Goal: Task Accomplishment & Management: Complete application form

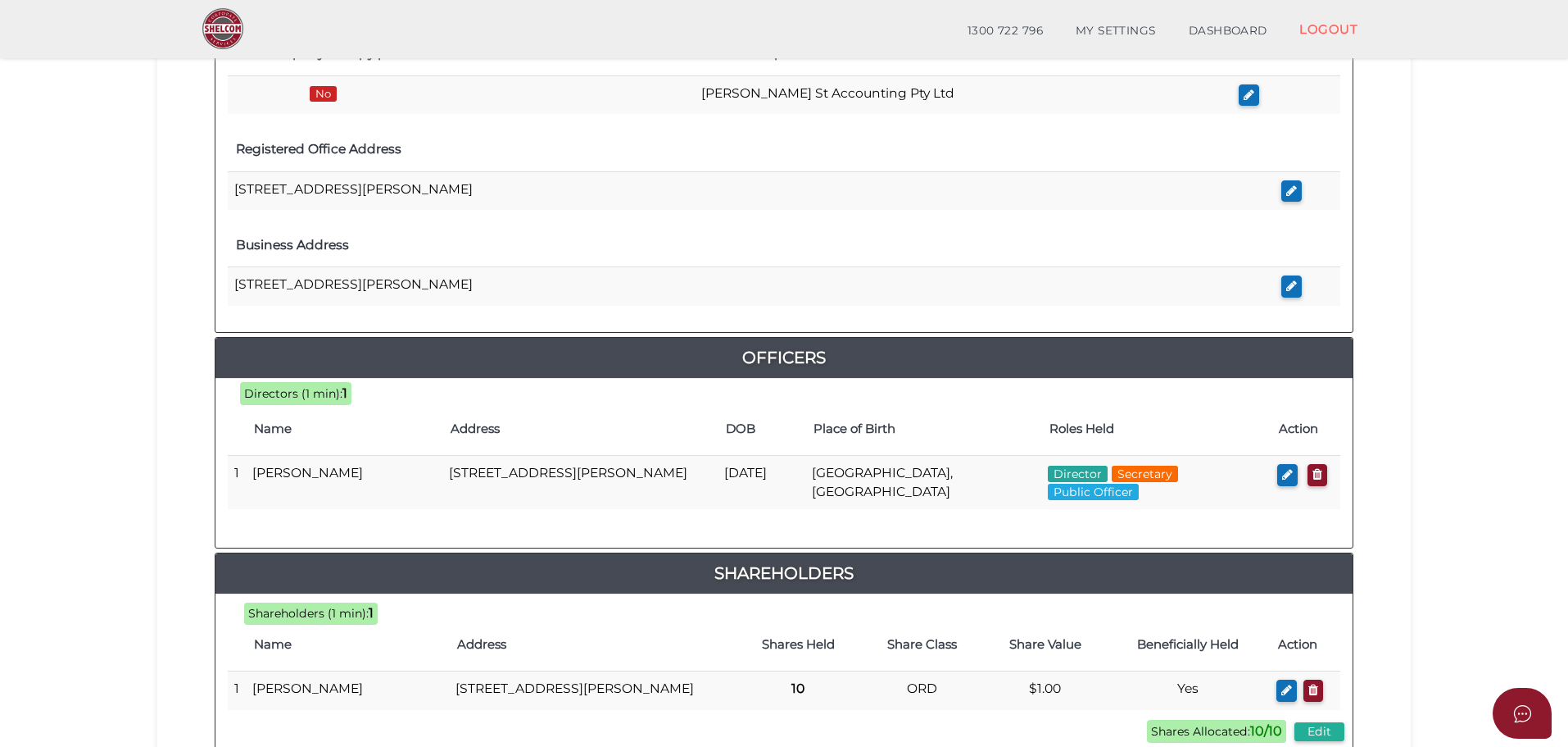
scroll to position [705, 0]
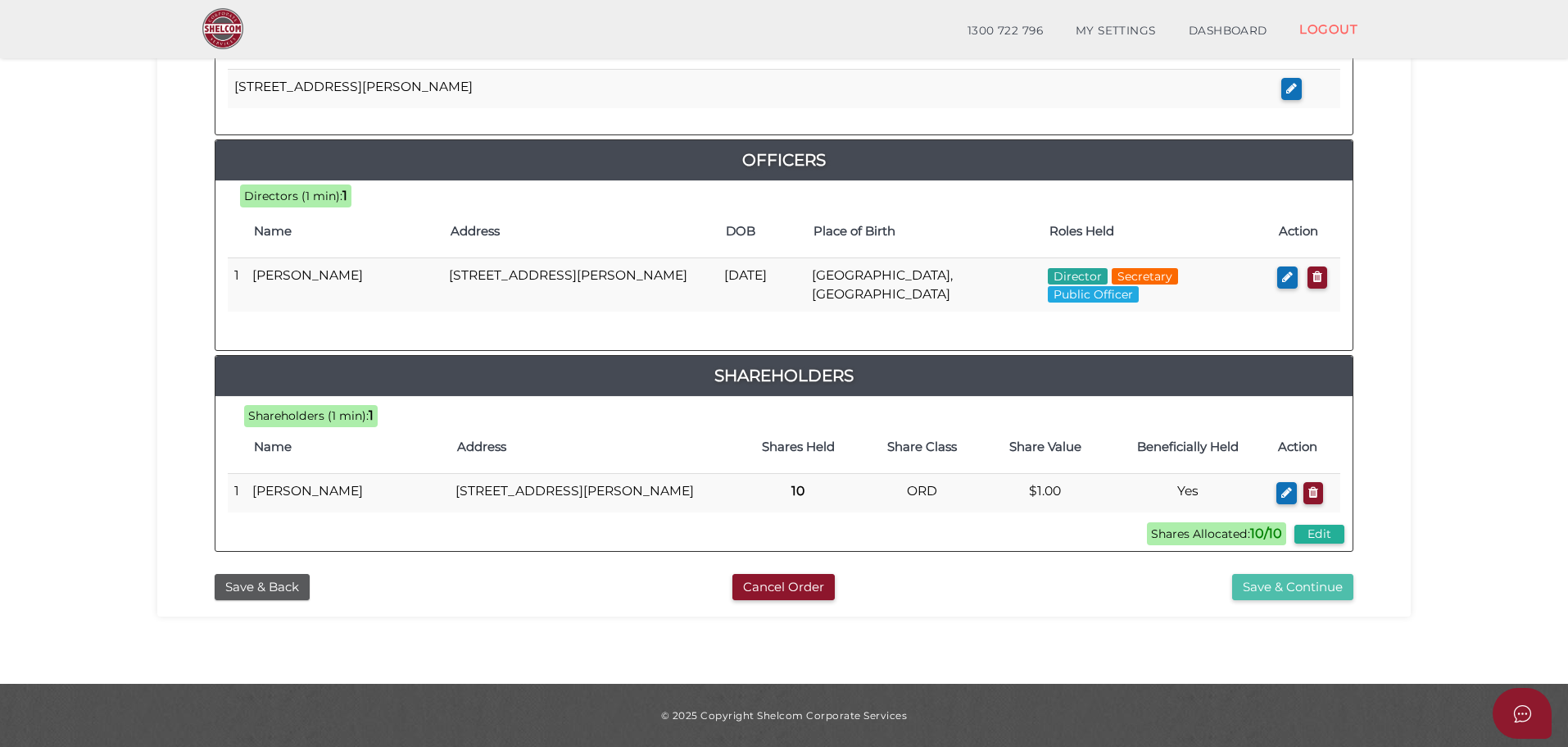
click at [1262, 585] on button "Save & Continue" at bounding box center [1293, 587] width 121 height 27
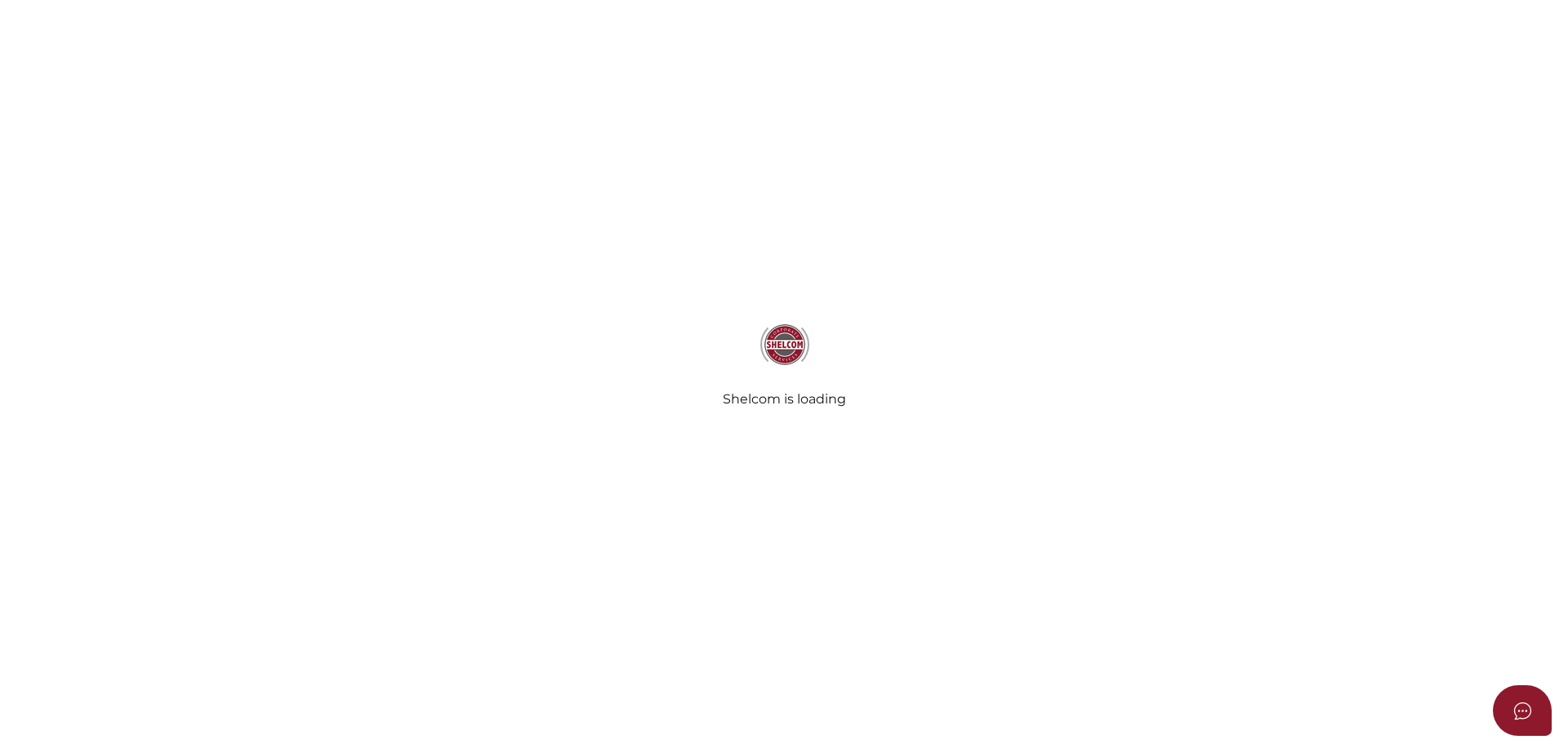
select select "Comb Binding"
select select "No"
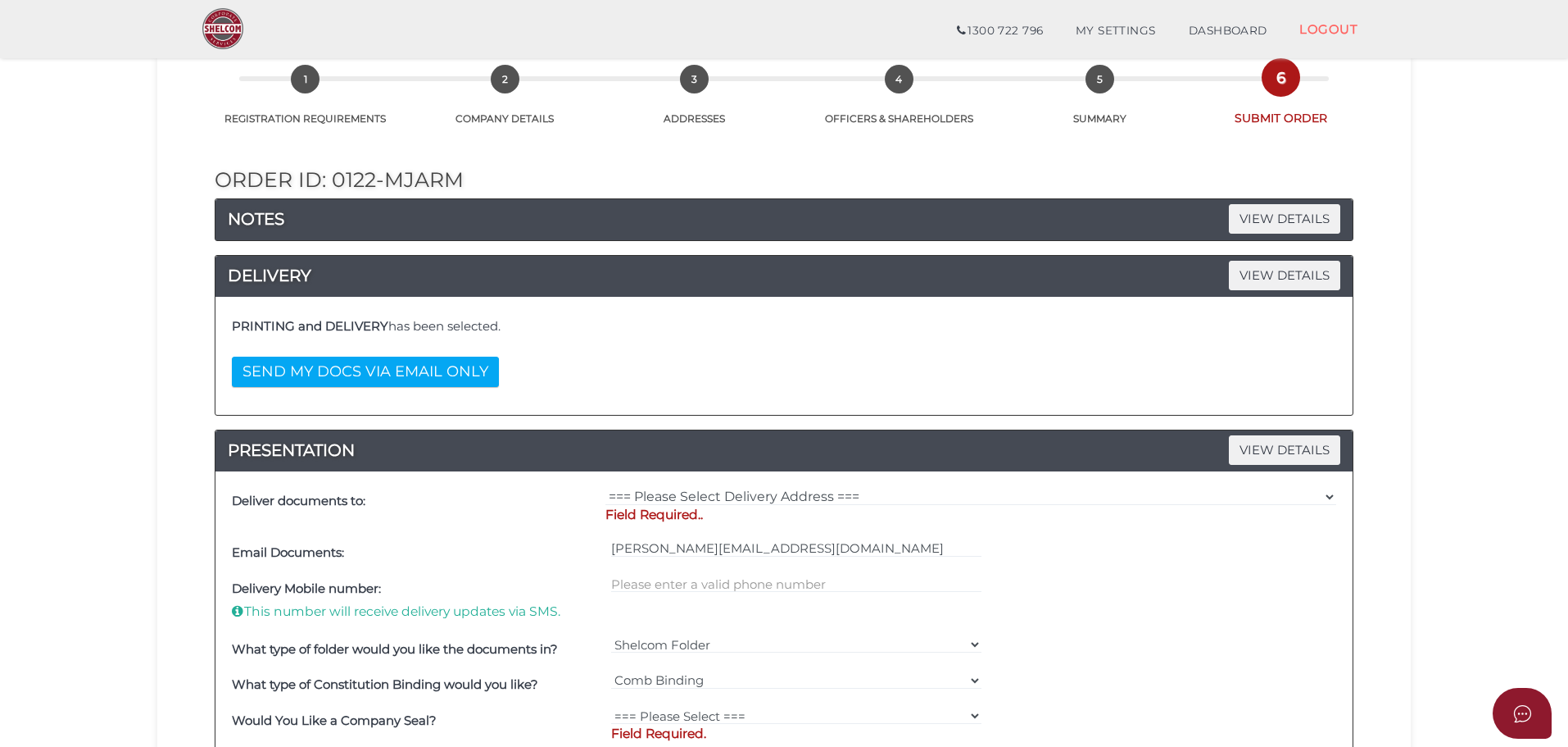
scroll to position [246, 0]
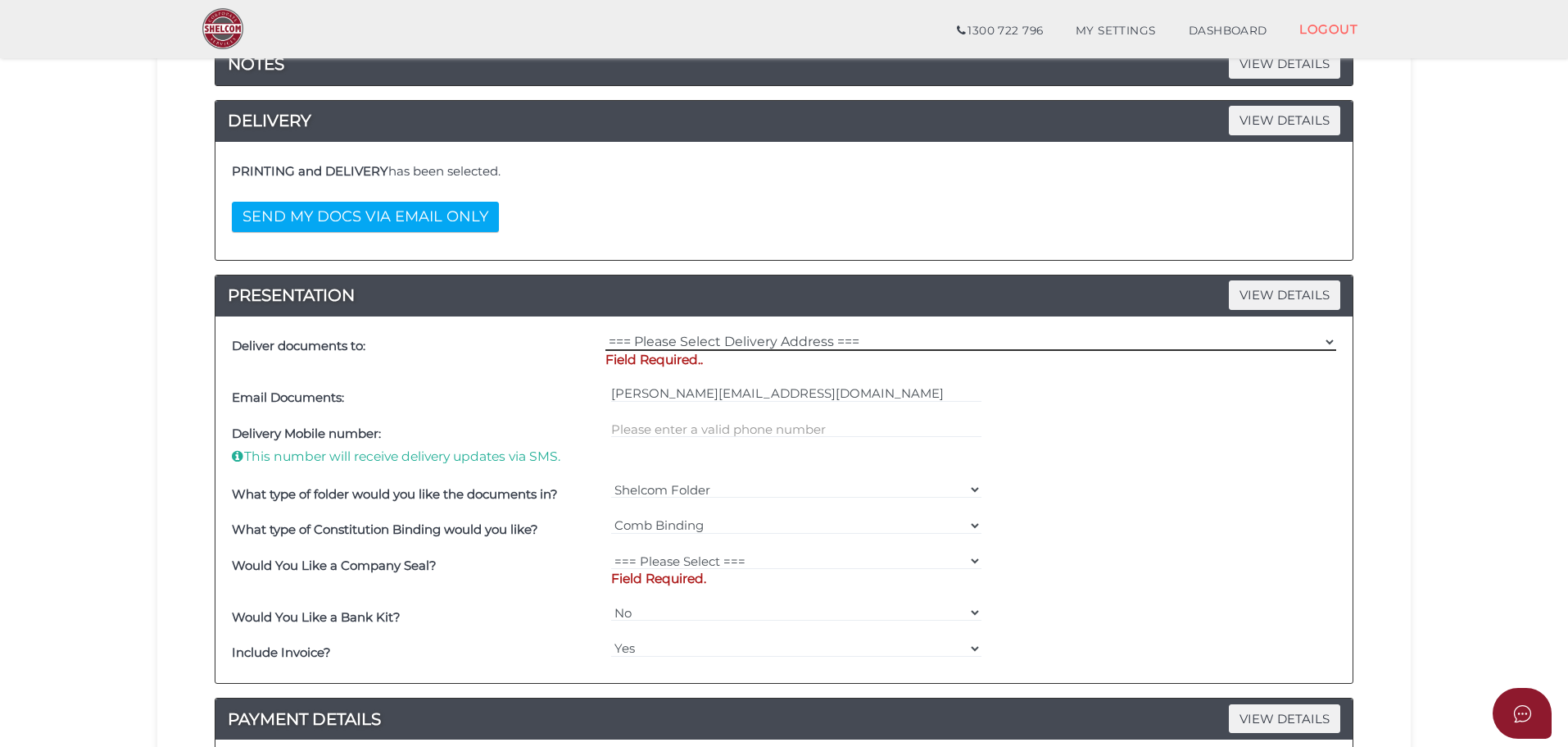
click at [652, 343] on select "=== Please Select Delivery Address === (User Address - [PERSON_NAME]) [STREET_A…" at bounding box center [970, 341] width 731 height 18
select select "Other"
click at [605, 333] on select "=== Please Select Delivery Address === (User Address - Rowan Harman) 2/73 Robin…" at bounding box center [970, 341] width 731 height 18
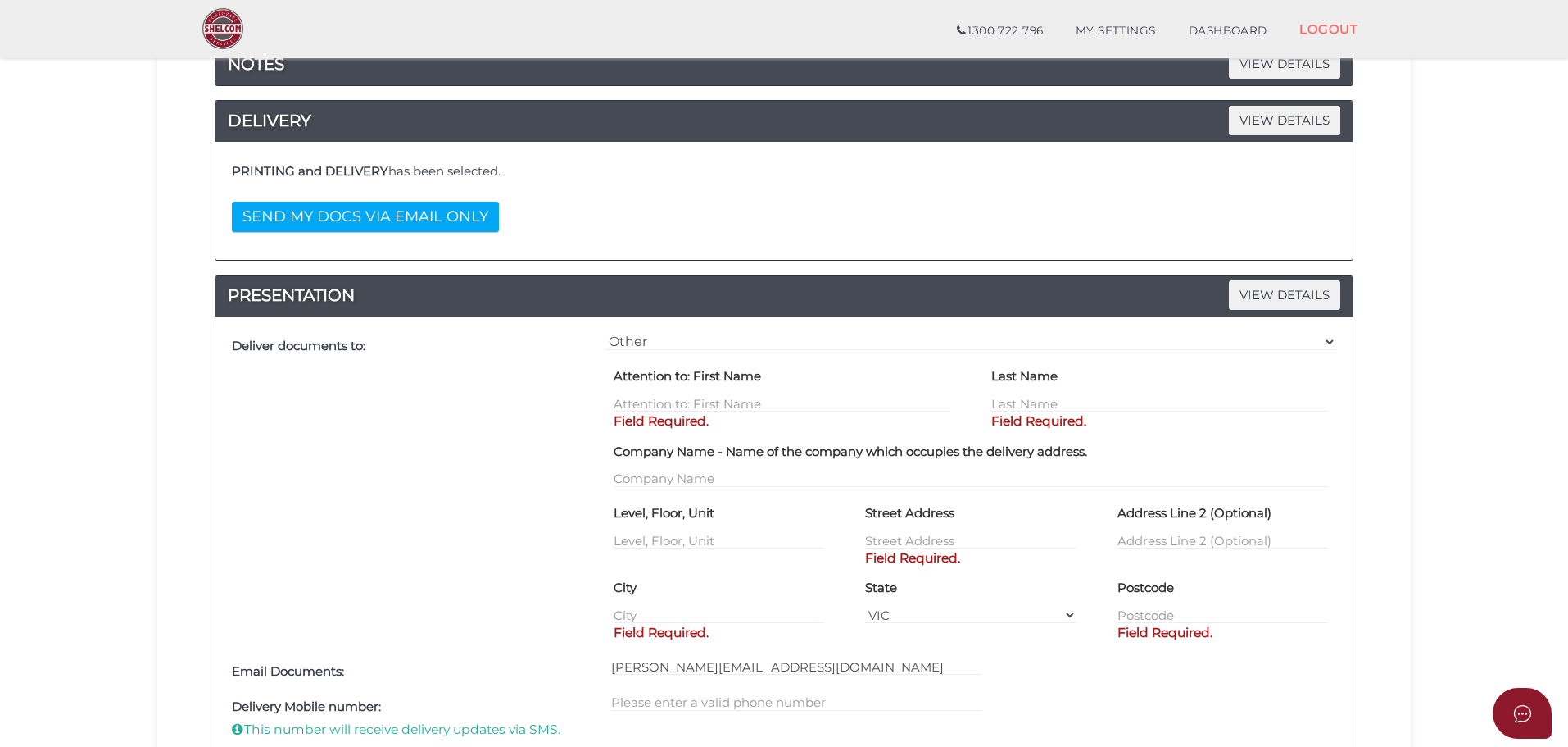
click at [646, 390] on label "Attention to: First Name" at bounding box center [688, 377] width 148 height 28
click at [649, 394] on div "Attention to: First Name Field Required." at bounding box center [782, 388] width 337 height 50
click at [649, 397] on input "text" at bounding box center [782, 403] width 337 height 18
type input "[PERSON_NAME]"
type input "Harman"
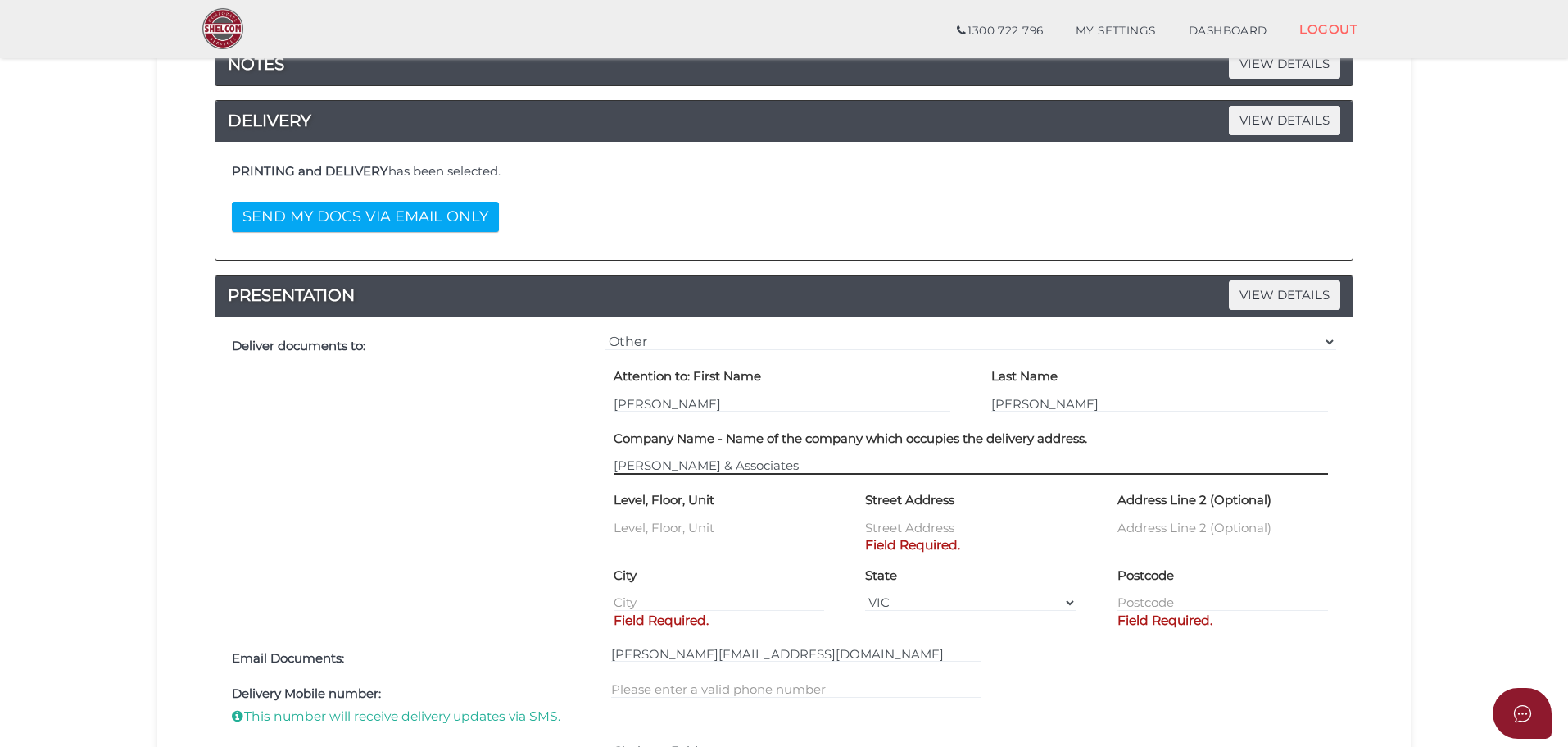
type input "R. Harman & Associates"
type input "2"
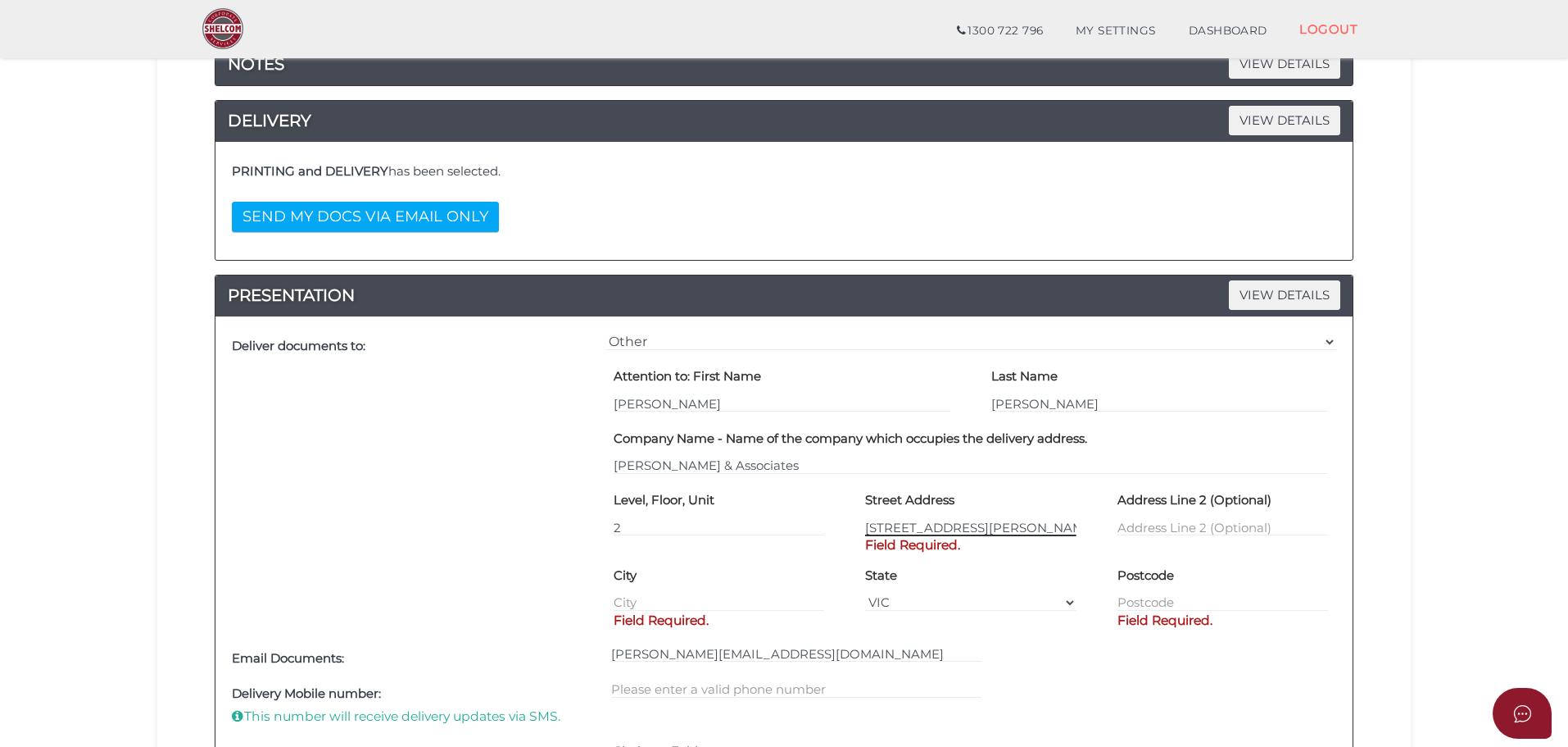
type input "[STREET_ADDRESS][PERSON_NAME]"
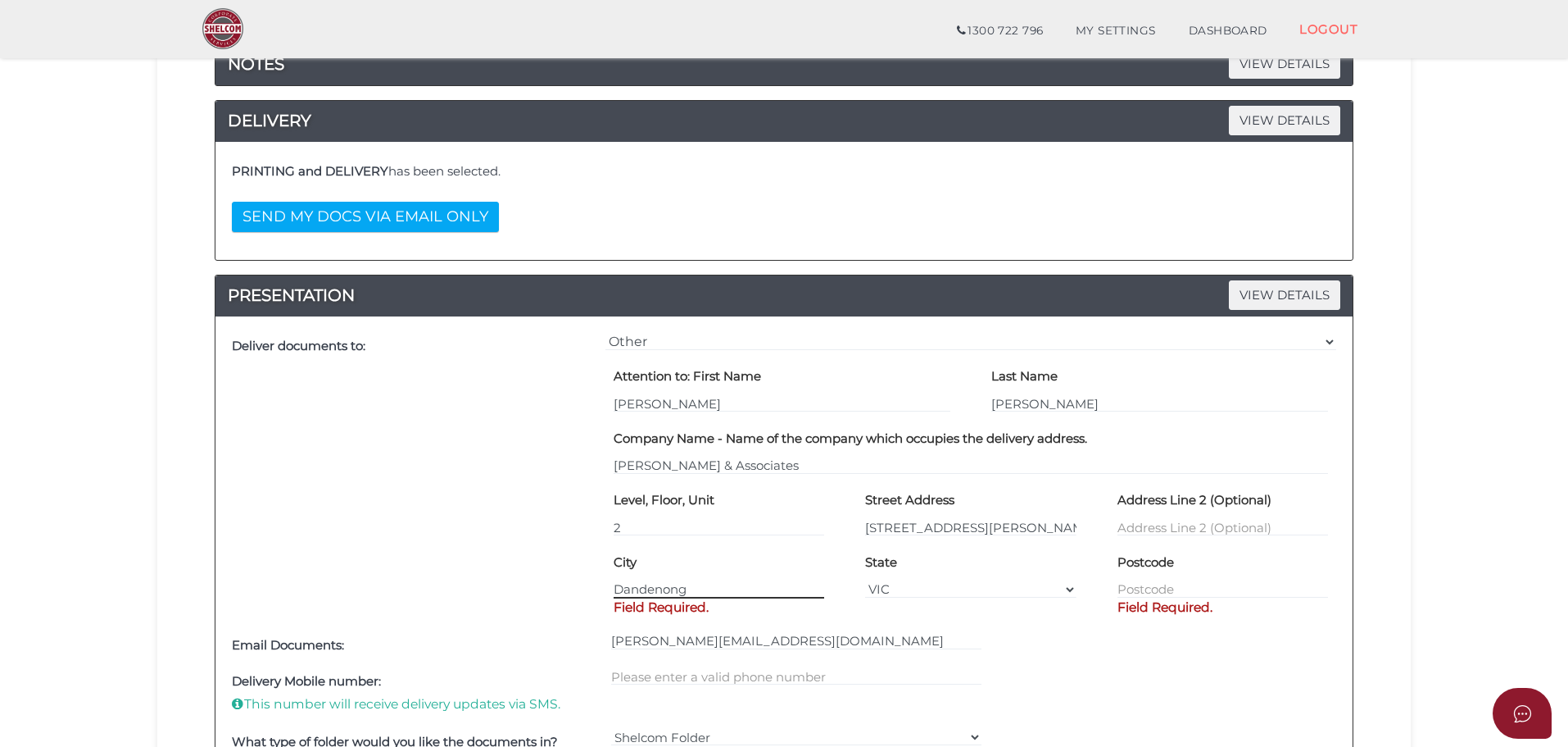
type input "Dandenong"
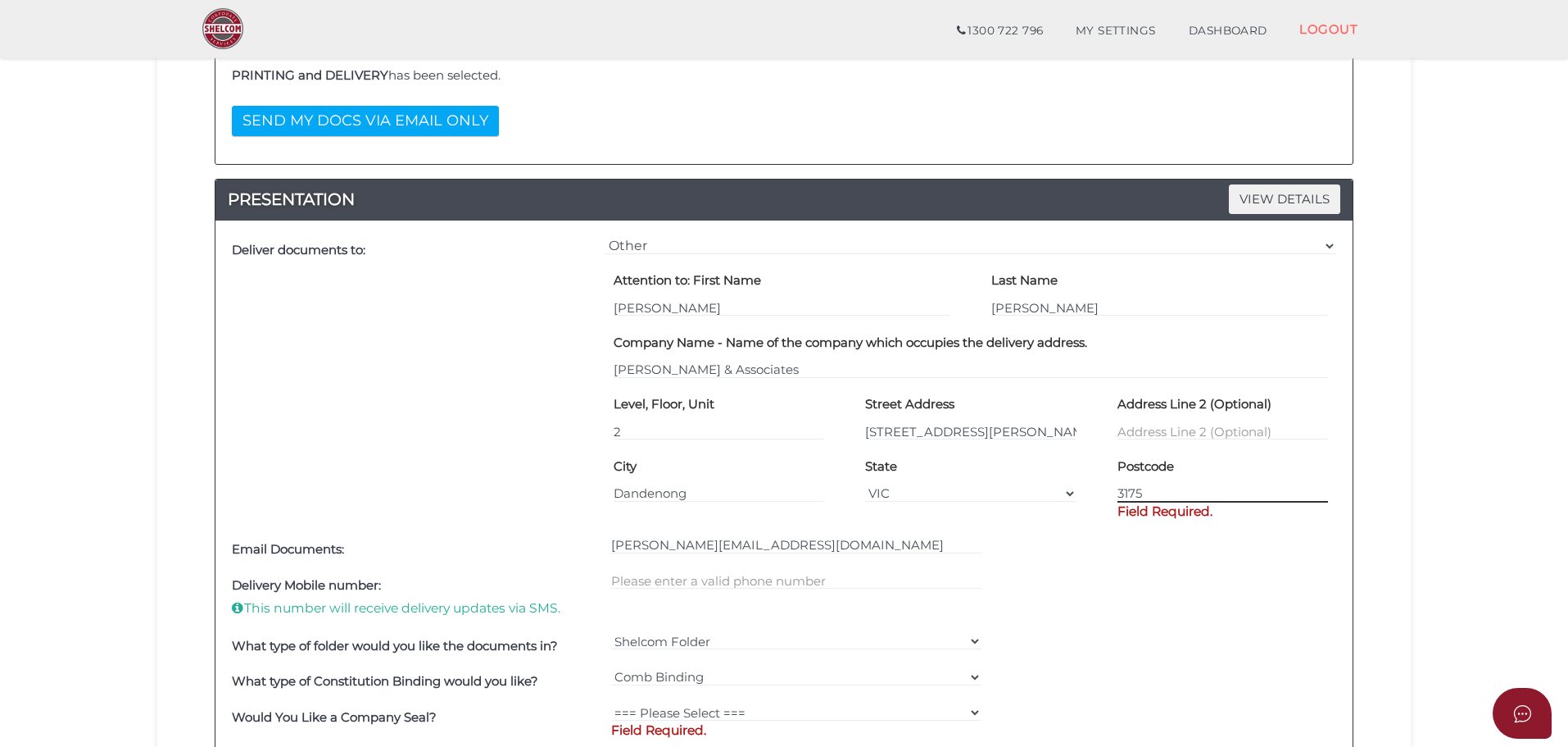
scroll to position [656, 0]
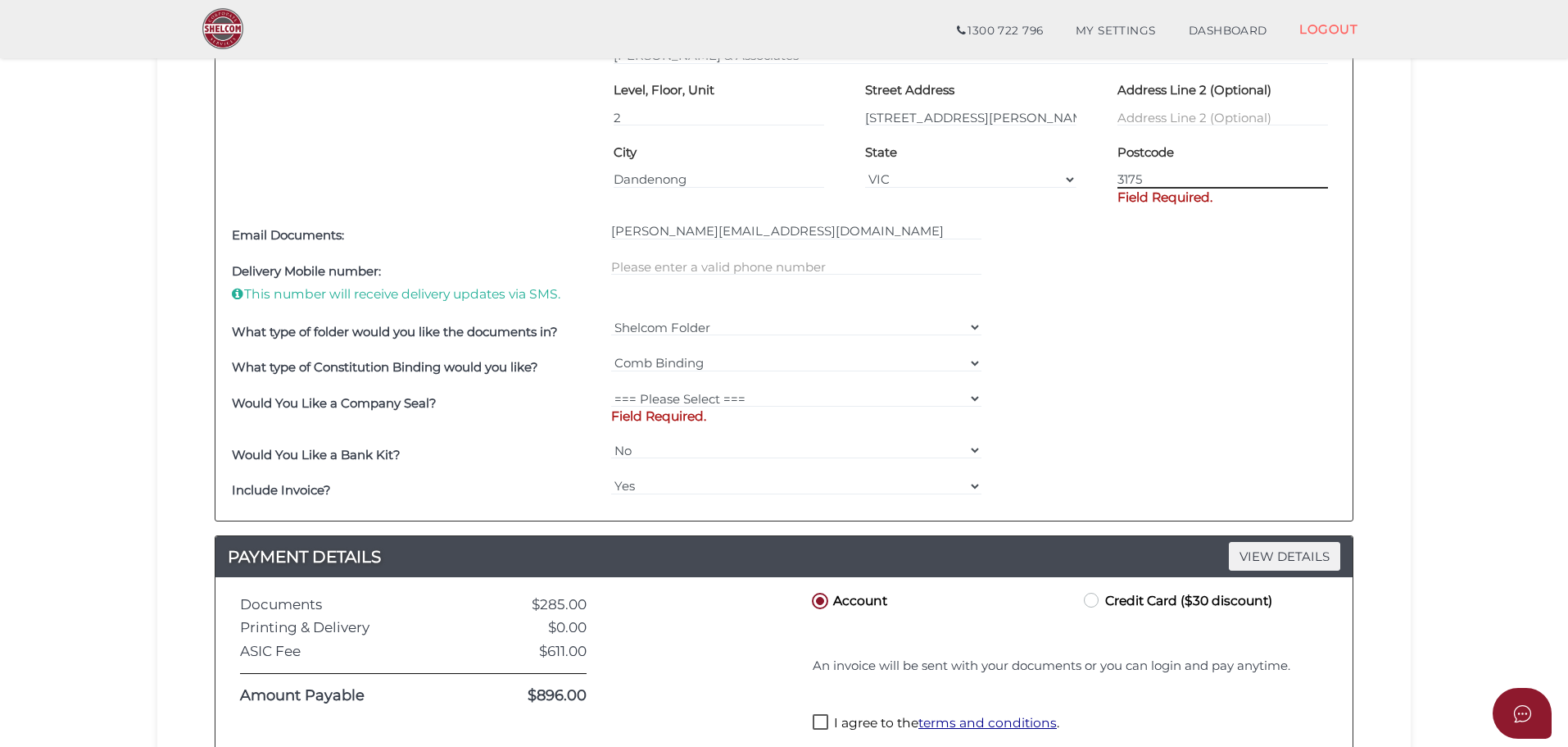
type input "3175"
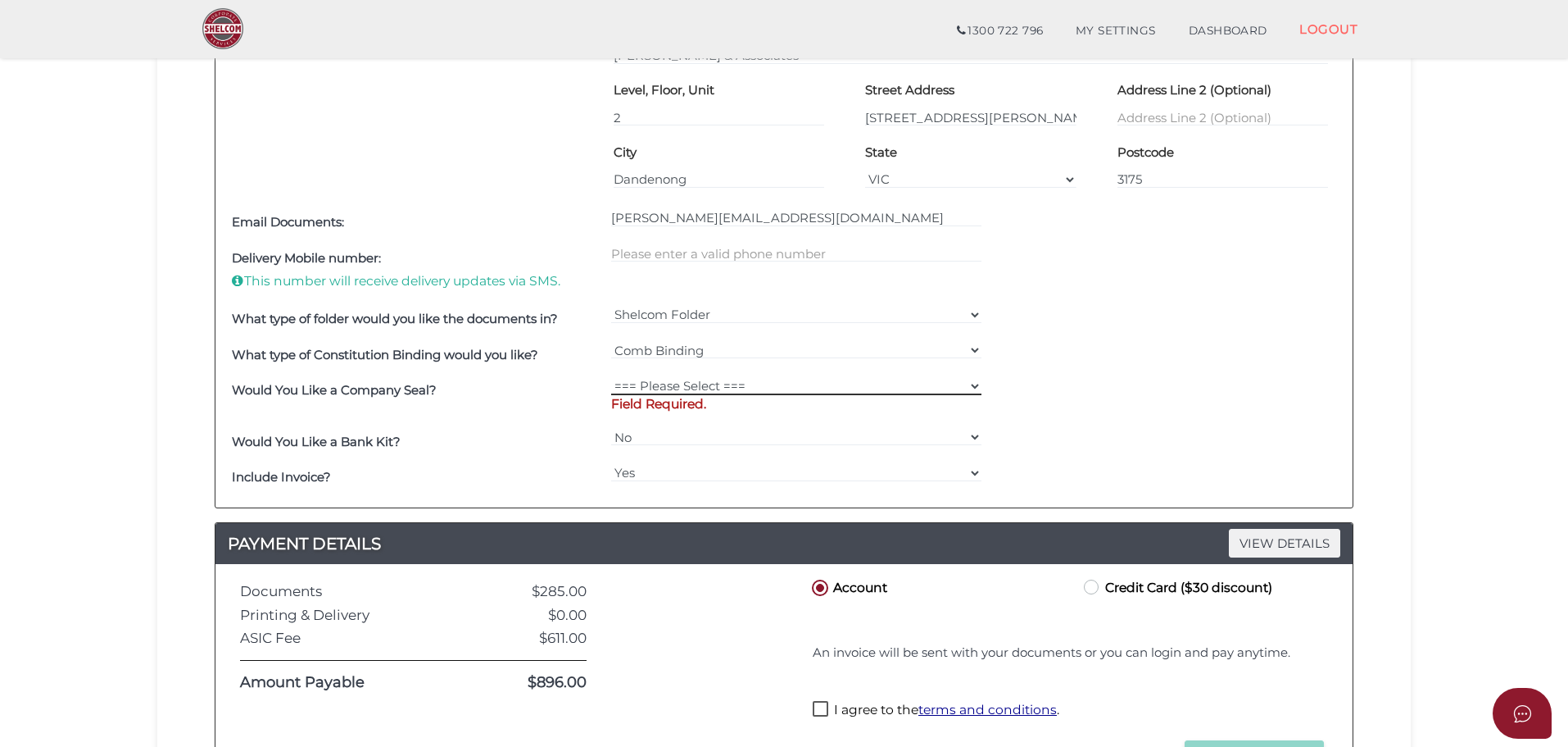
click at [658, 393] on select "=== Please Select === Fold Seal $50 No Seal" at bounding box center [796, 386] width 371 height 18
select select "0"
click at [611, 377] on select "=== Please Select === Fold Seal $50 No Seal" at bounding box center [796, 386] width 371 height 18
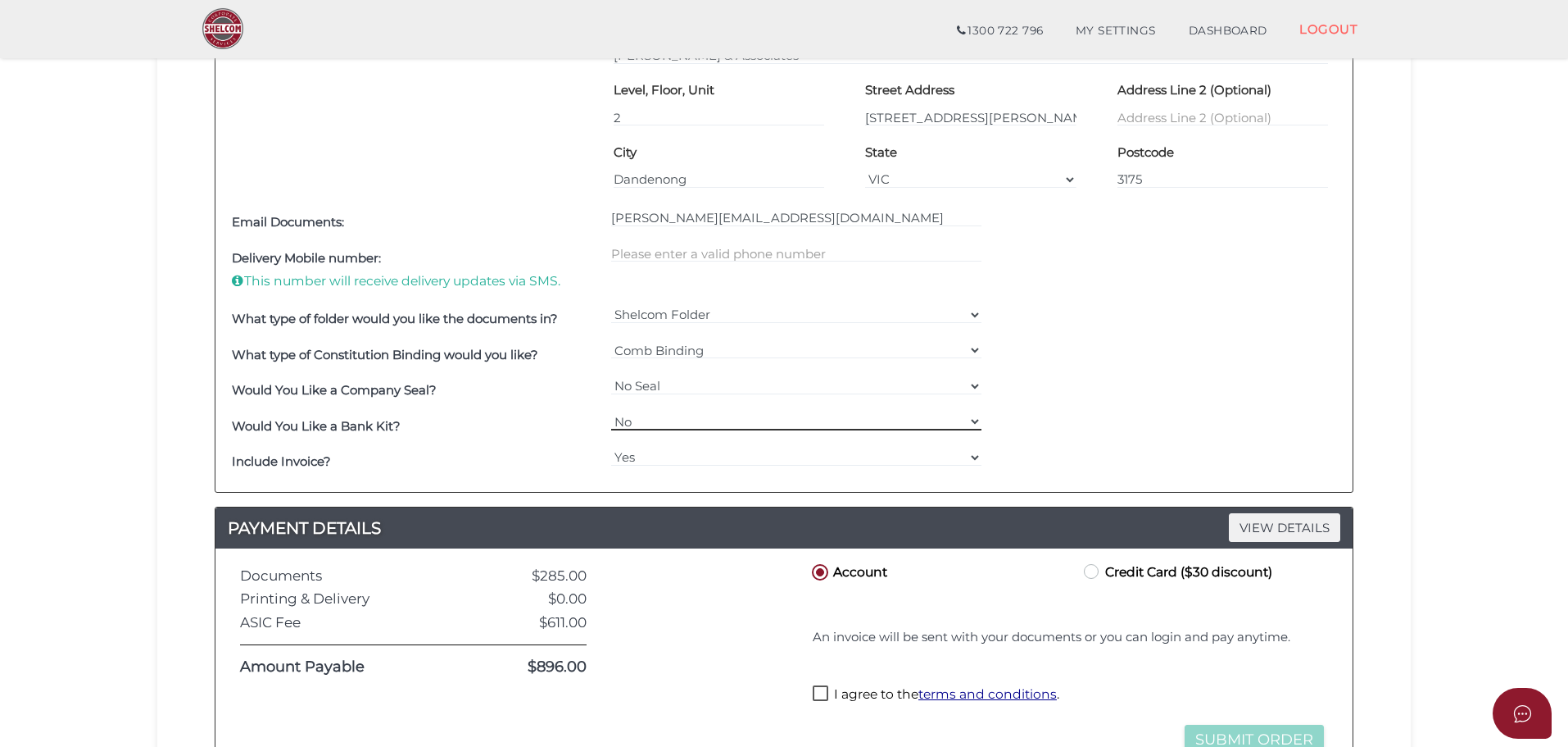
click at [635, 423] on select "Yes No" at bounding box center [796, 421] width 371 height 18
select select "Yes"
click at [611, 412] on select "Yes No" at bounding box center [796, 421] width 371 height 18
click at [629, 452] on select "Yes No" at bounding box center [796, 458] width 371 height 18
select select "No"
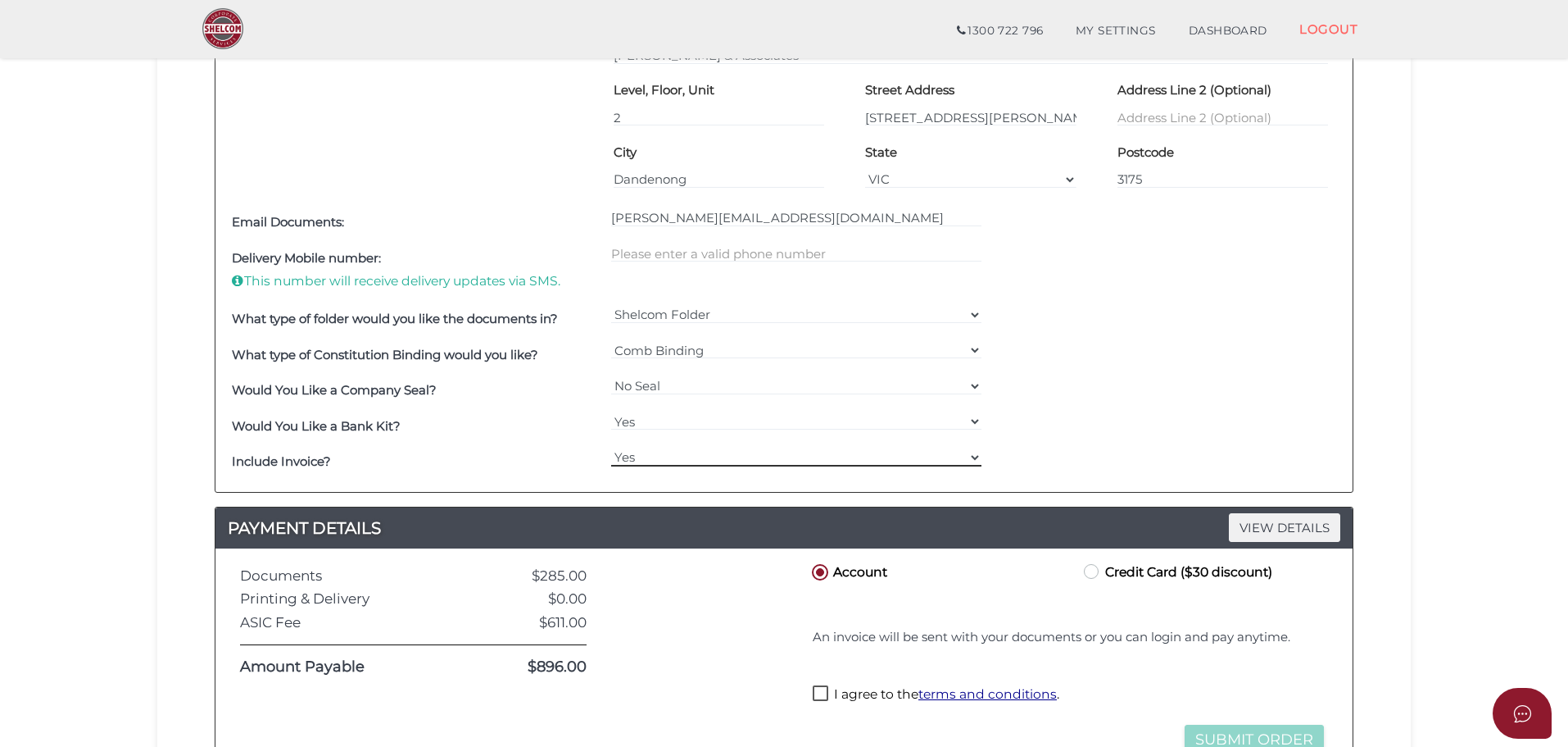
click at [611, 449] on select "Yes No" at bounding box center [796, 458] width 371 height 18
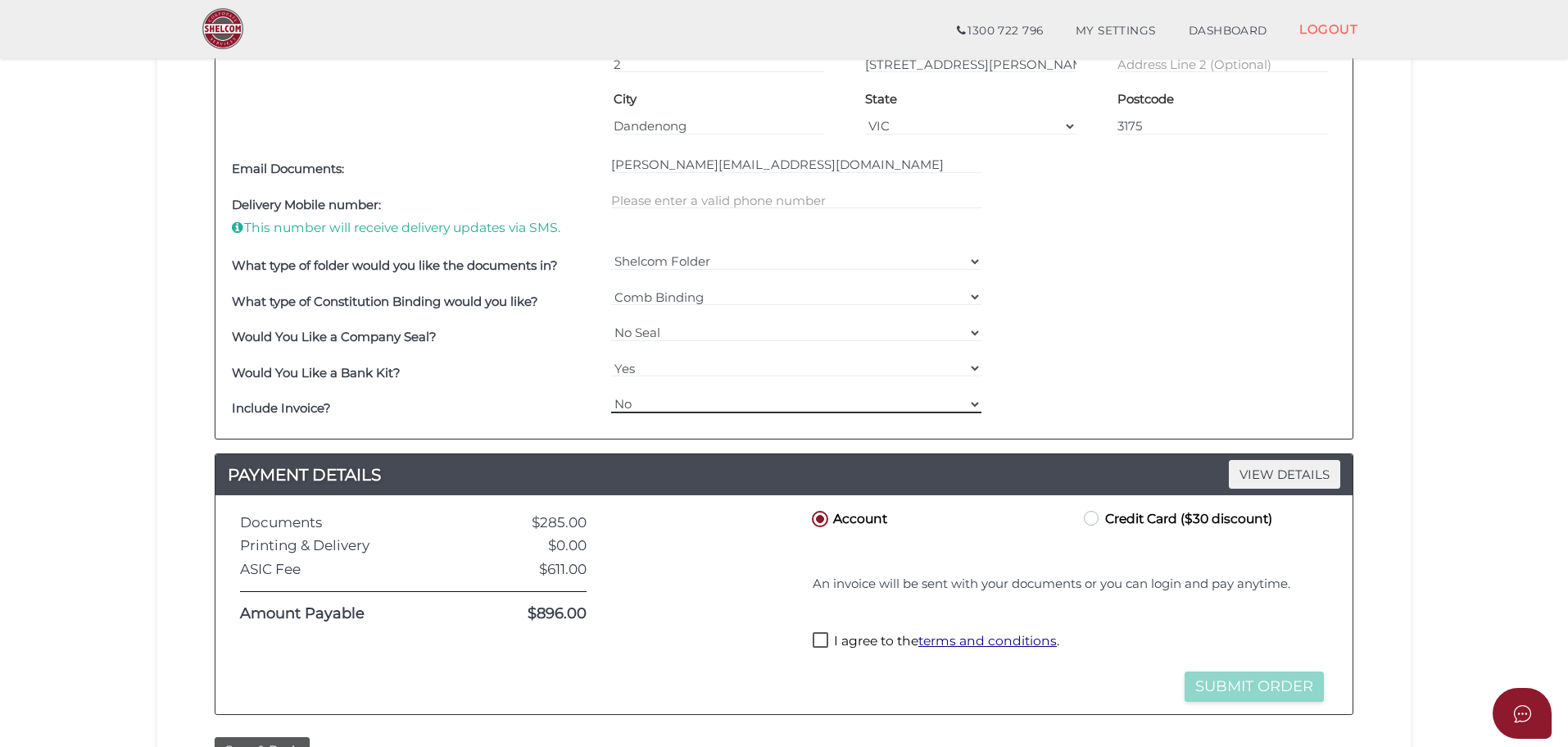
scroll to position [738, 0]
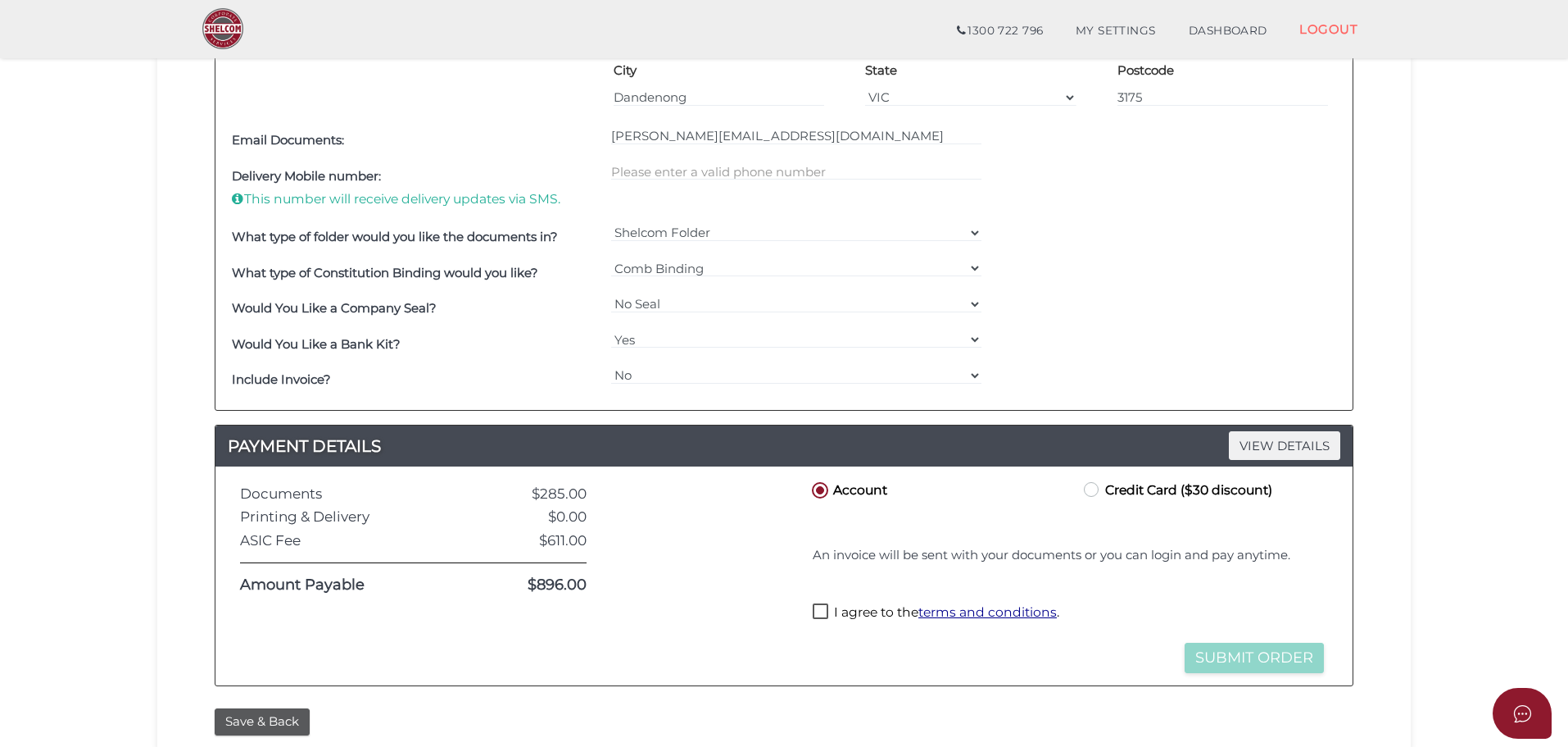
click at [1094, 487] on label "Credit Card ($30 discount)" at bounding box center [1177, 488] width 192 height 20
radio input "true"
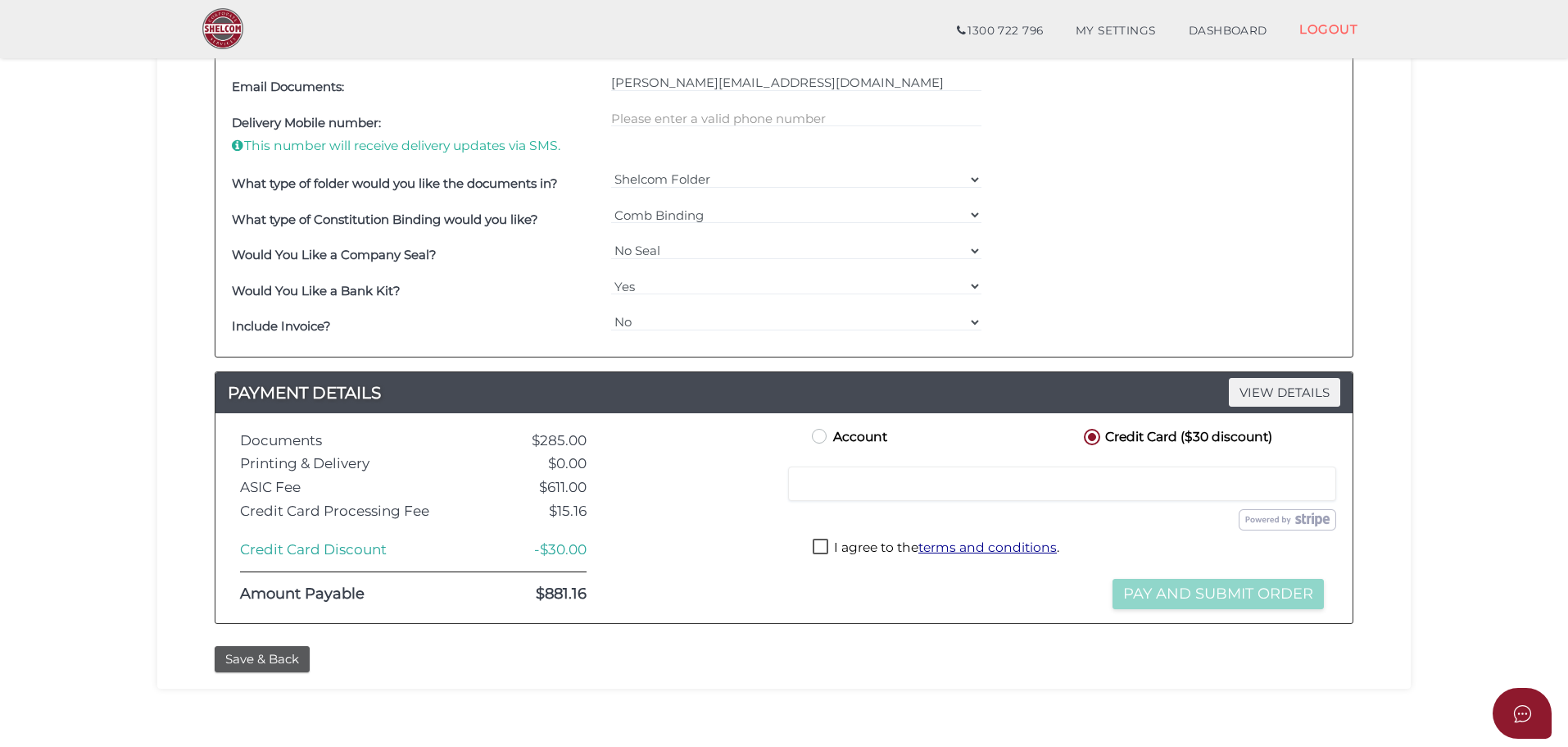
scroll to position [820, 0]
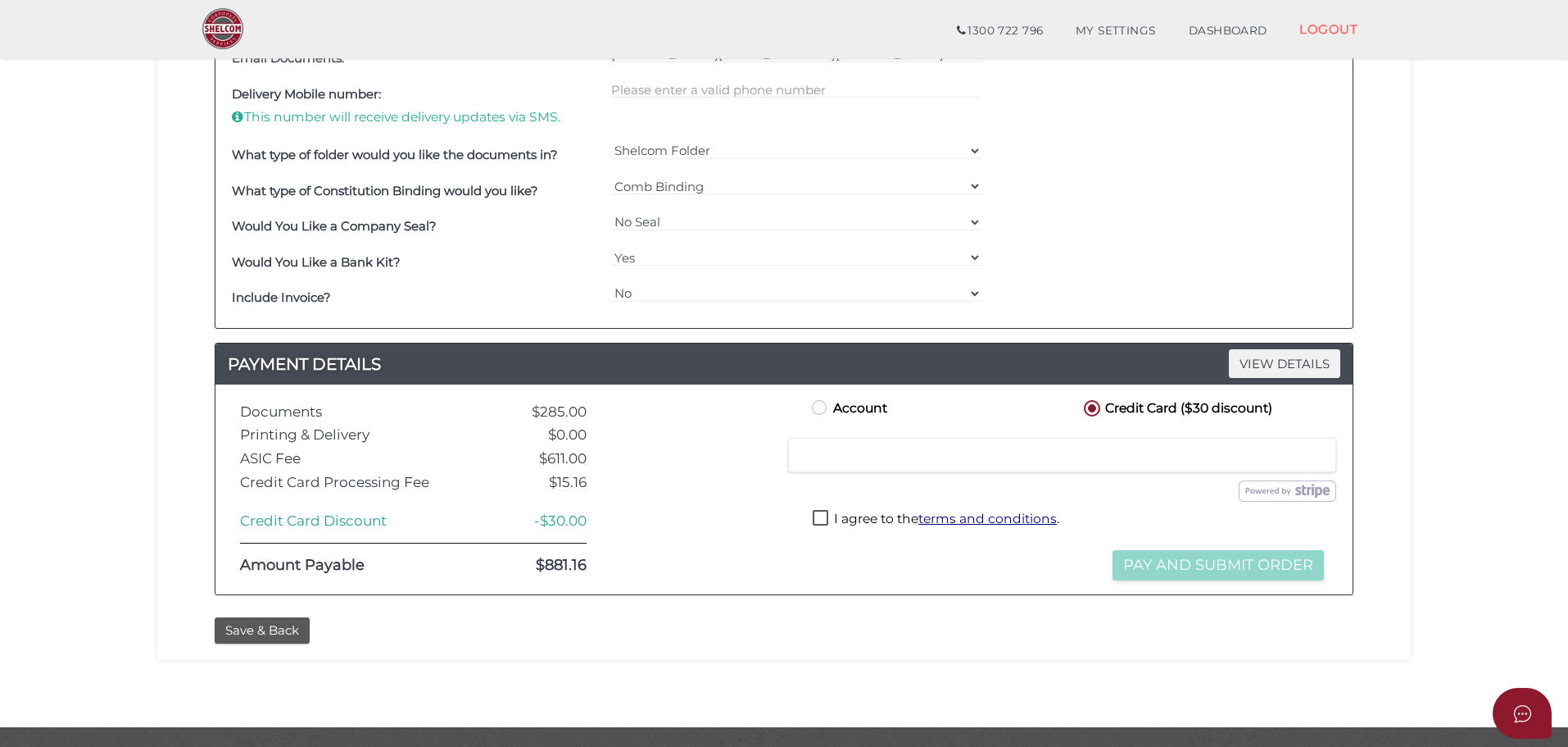
click at [823, 511] on label "I agree to the terms and conditions ." at bounding box center [936, 520] width 247 height 20
checkbox input "true"
click at [1162, 555] on button "Pay and Submit Order" at bounding box center [1218, 565] width 211 height 31
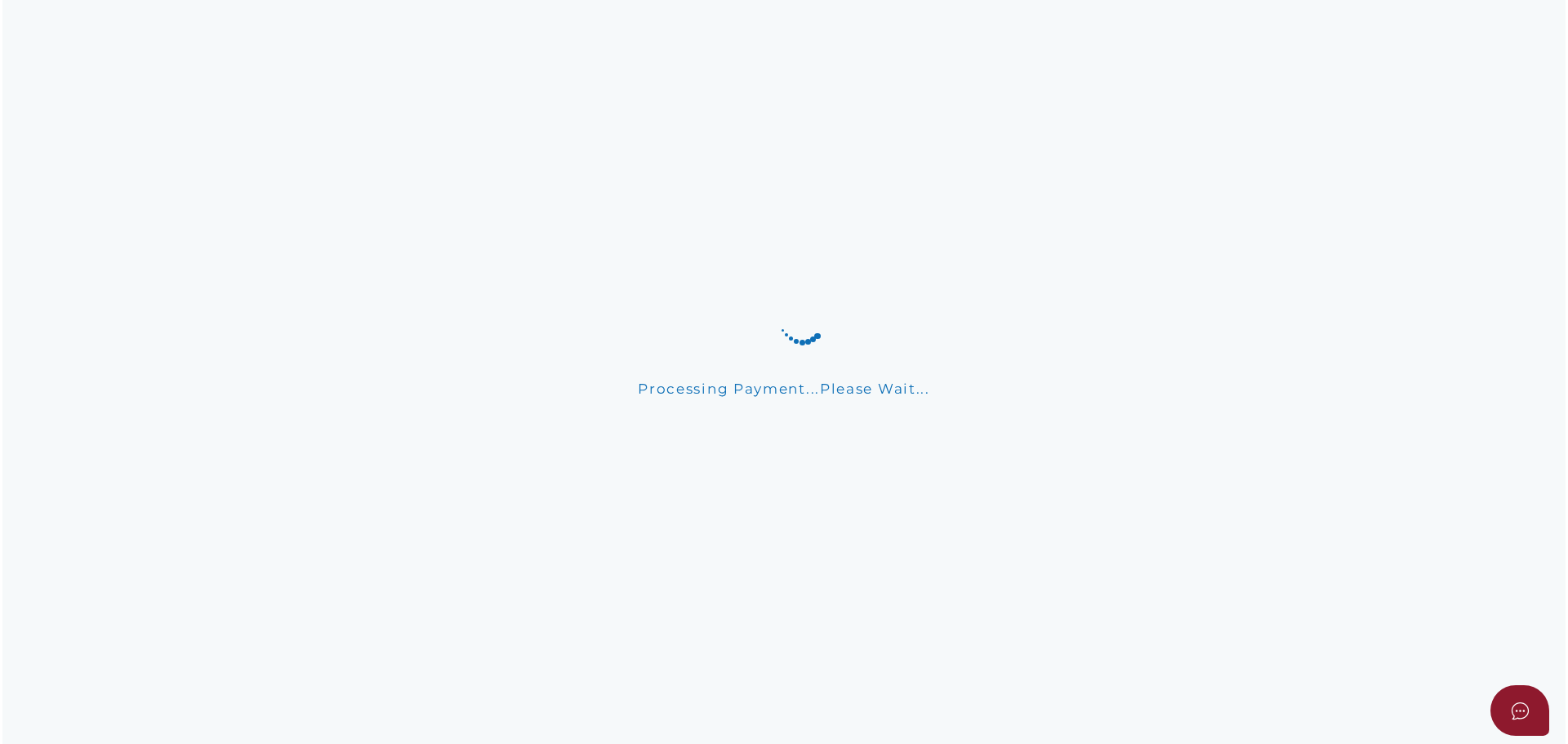
scroll to position [0, 0]
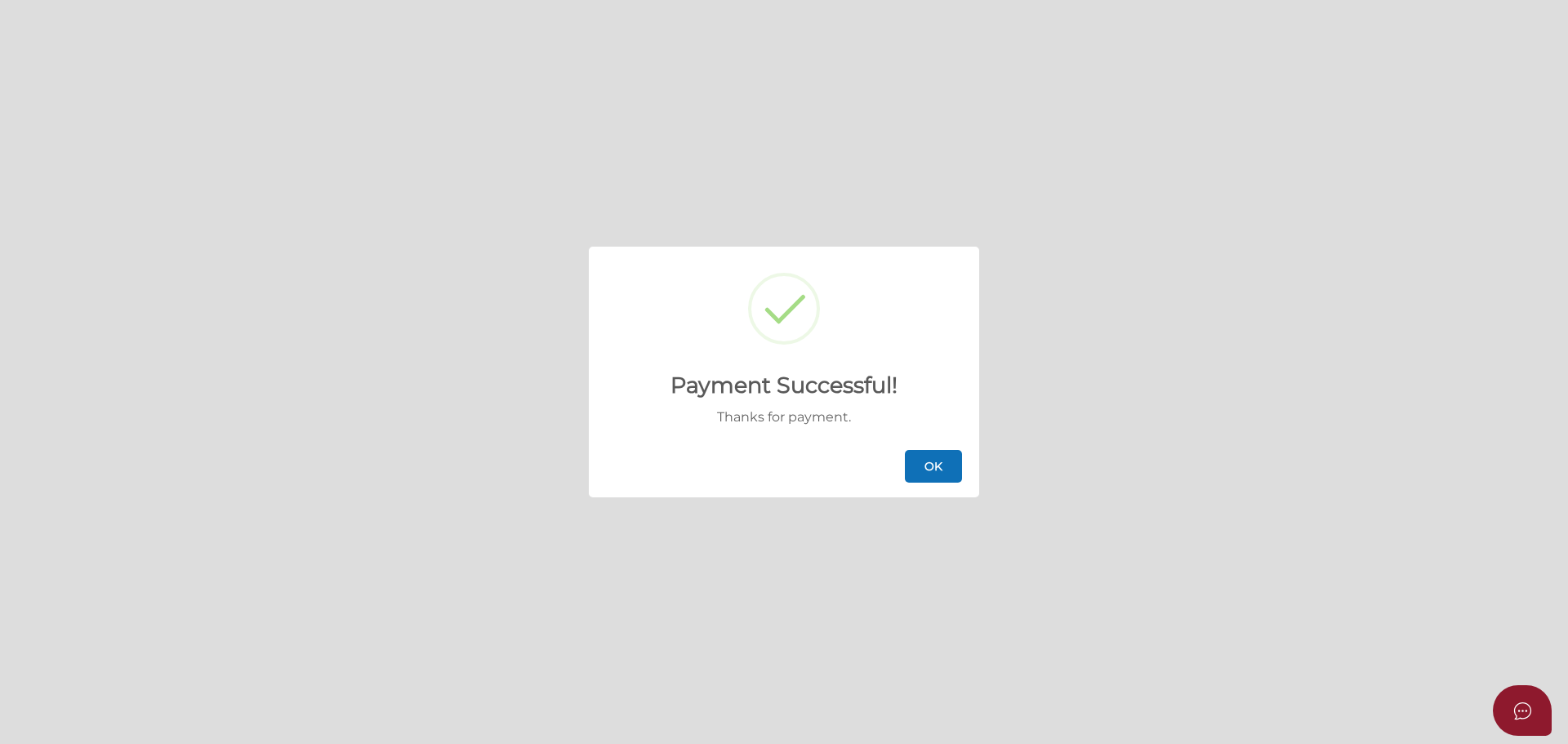
click at [910, 471] on button "OK" at bounding box center [933, 466] width 57 height 33
